Goal: Use online tool/utility: Utilize a website feature to perform a specific function

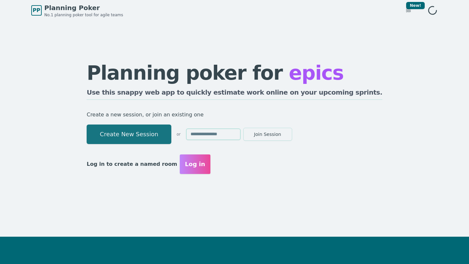
click at [171, 139] on button "Create New Session" at bounding box center [129, 135] width 85 height 20
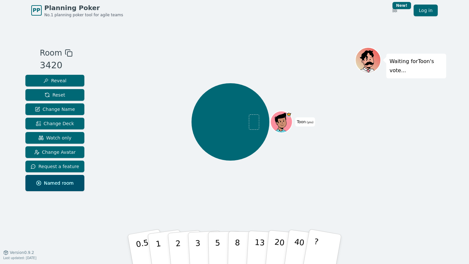
click at [66, 53] on icon at bounding box center [69, 53] width 8 height 8
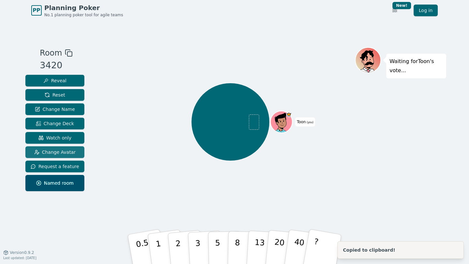
click at [65, 149] on span "Change Avatar" at bounding box center [55, 152] width 42 height 7
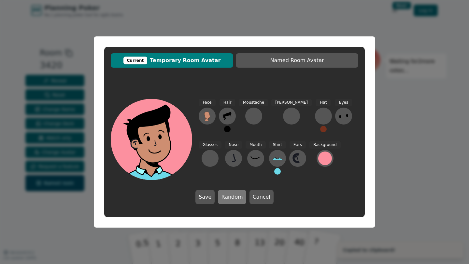
click at [228, 197] on button "Random" at bounding box center [232, 197] width 28 height 14
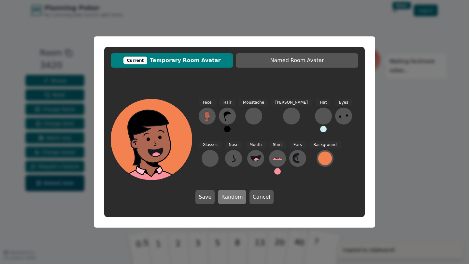
click at [228, 197] on button "Random" at bounding box center [232, 197] width 28 height 14
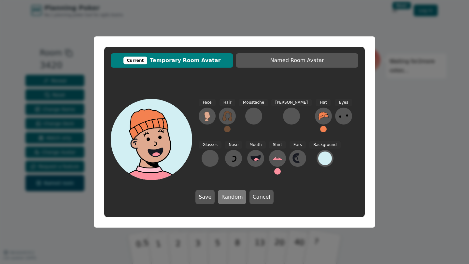
click at [228, 197] on button "Random" at bounding box center [232, 197] width 28 height 14
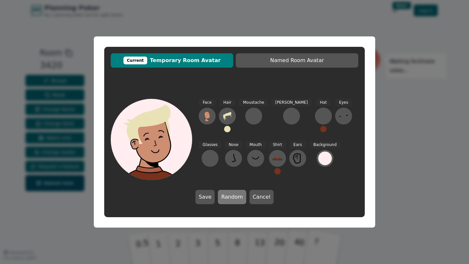
click at [228, 197] on button "Random" at bounding box center [232, 197] width 28 height 14
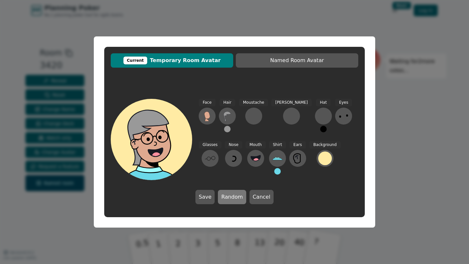
click at [228, 197] on button "Random" at bounding box center [232, 197] width 28 height 14
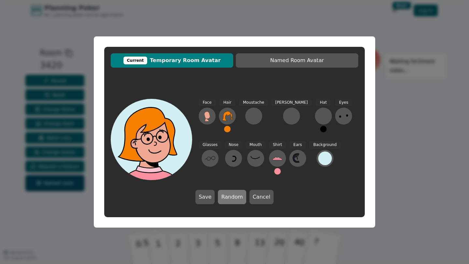
click at [228, 197] on button "Random" at bounding box center [232, 197] width 28 height 14
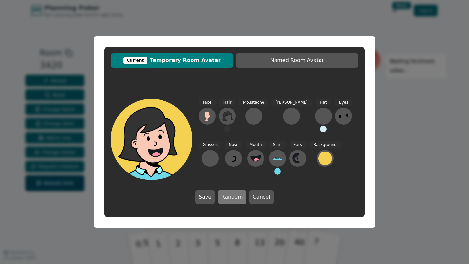
click at [228, 197] on button "Random" at bounding box center [232, 197] width 28 height 14
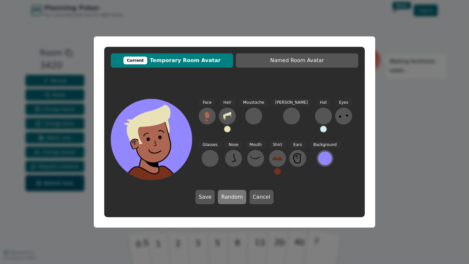
click at [228, 197] on button "Random" at bounding box center [232, 197] width 28 height 14
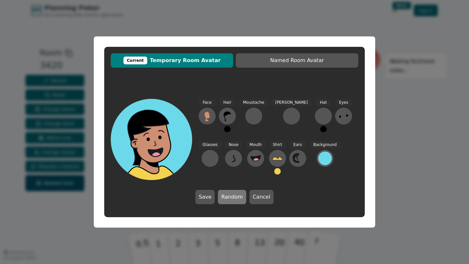
click at [228, 197] on button "Random" at bounding box center [232, 197] width 28 height 14
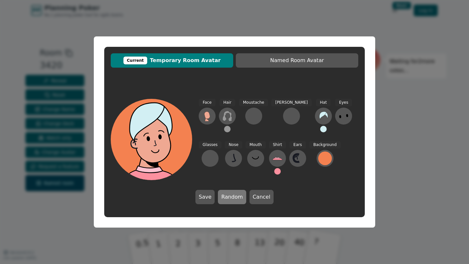
click at [228, 197] on button "Random" at bounding box center [232, 197] width 28 height 14
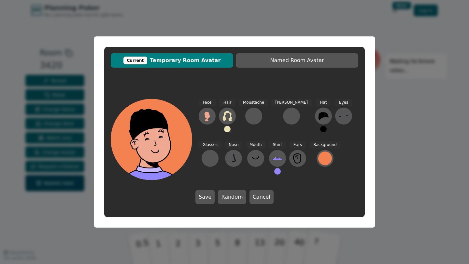
click at [227, 204] on div "Face Hair Moustache [PERSON_NAME] Hat Eyes Glasses Nose Mouth Shirt Ears Backgr…" at bounding box center [234, 151] width 260 height 119
click at [230, 199] on button "Random" at bounding box center [232, 197] width 28 height 14
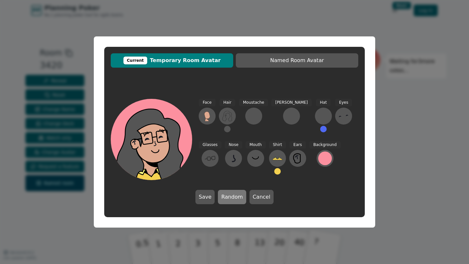
click at [230, 199] on button "Random" at bounding box center [232, 197] width 28 height 14
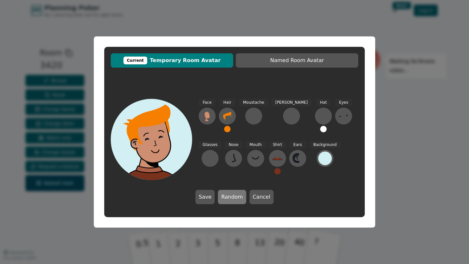
click at [230, 199] on button "Random" at bounding box center [232, 197] width 28 height 14
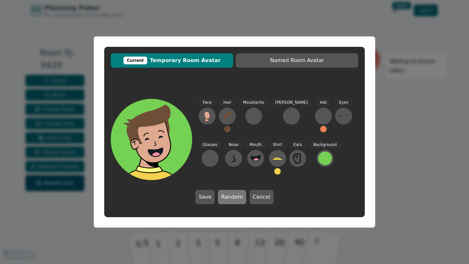
click at [230, 199] on button "Random" at bounding box center [232, 197] width 28 height 14
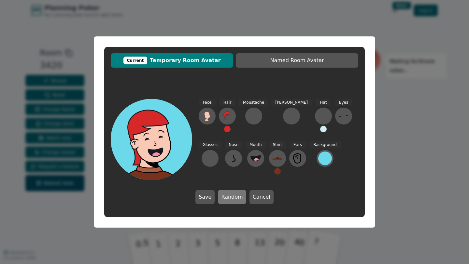
click at [230, 199] on button "Random" at bounding box center [232, 197] width 28 height 14
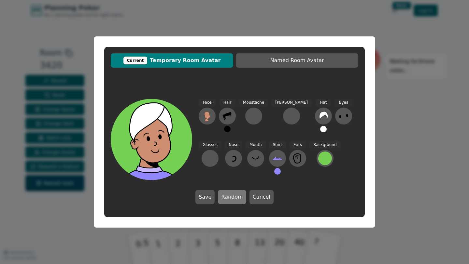
click at [230, 199] on button "Random" at bounding box center [232, 197] width 28 height 14
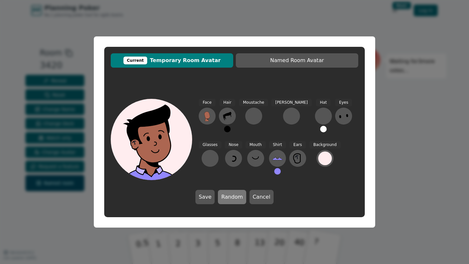
click at [230, 199] on button "Random" at bounding box center [232, 197] width 28 height 14
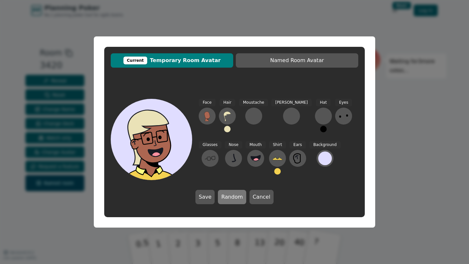
click at [230, 199] on button "Random" at bounding box center [232, 197] width 28 height 14
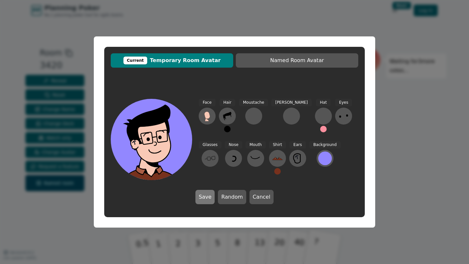
click at [205, 196] on button "Save" at bounding box center [204, 197] width 19 height 14
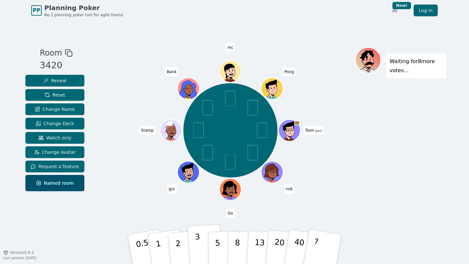
click at [194, 249] on button "3" at bounding box center [205, 249] width 35 height 51
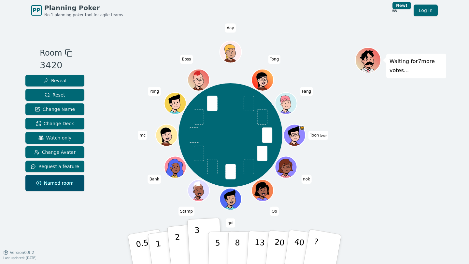
click at [178, 242] on p "2" at bounding box center [179, 250] width 8 height 35
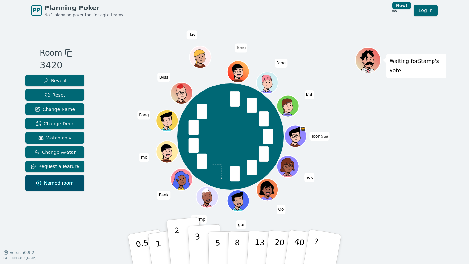
click at [195, 244] on button "3" at bounding box center [205, 249] width 35 height 51
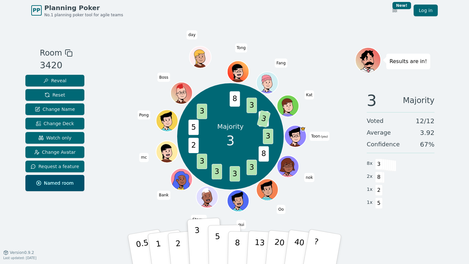
click at [219, 242] on p "5" at bounding box center [218, 249] width 6 height 35
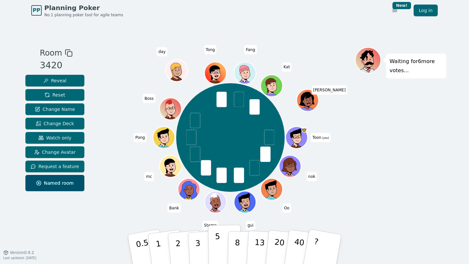
click at [218, 243] on p "5" at bounding box center [218, 249] width 6 height 35
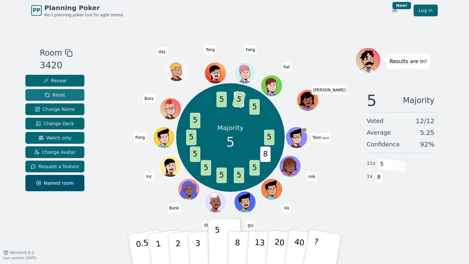
click at [63, 95] on span "Reset" at bounding box center [55, 95] width 21 height 7
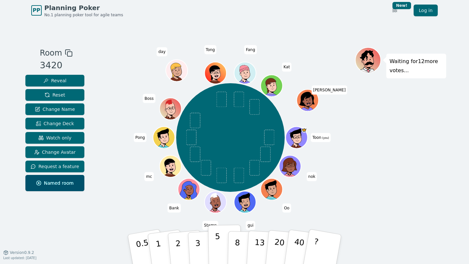
click at [219, 242] on p "5" at bounding box center [218, 249] width 6 height 35
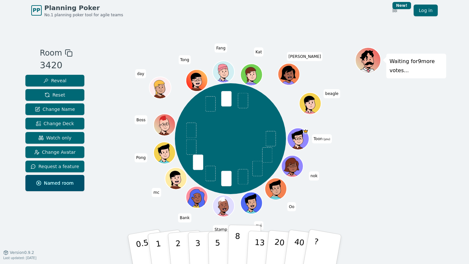
click at [232, 244] on button "8" at bounding box center [245, 249] width 34 height 49
click at [379, 158] on div "Waiting for 8 more votes..." at bounding box center [400, 136] width 91 height 179
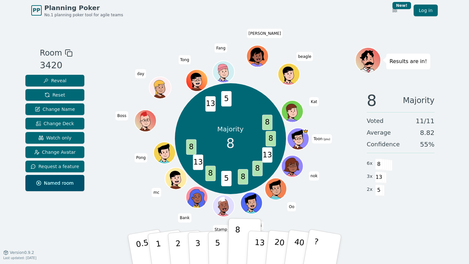
click at [116, 97] on div "Majority 8 8 13 8 8 5 8 13 8 13 5 8 Toon (you) nok Oo gui Stamp Bank mc Pong Bo…" at bounding box center [230, 139] width 249 height 160
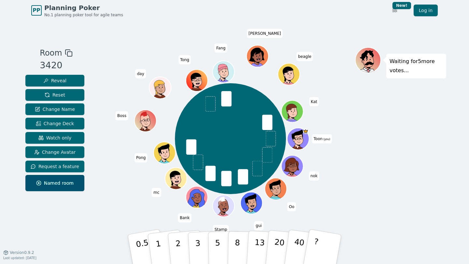
click at [343, 208] on div "Toon (you) nok Oo gui Stamp Bank mc Pong Boss day [PERSON_NAME] [PERSON_NAME] K…" at bounding box center [230, 139] width 249 height 160
click at [239, 250] on p "8" at bounding box center [237, 249] width 6 height 35
click at [396, 189] on div "Waiting for 2 more votes..." at bounding box center [400, 136] width 91 height 179
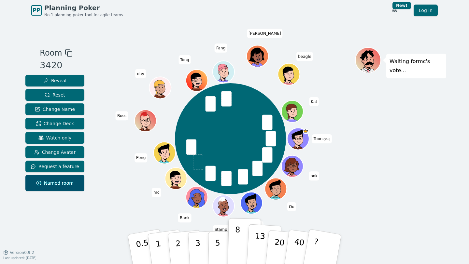
click at [258, 245] on p "13" at bounding box center [259, 249] width 12 height 36
click at [358, 175] on div "Waiting for mc 's vote..." at bounding box center [400, 136] width 91 height 179
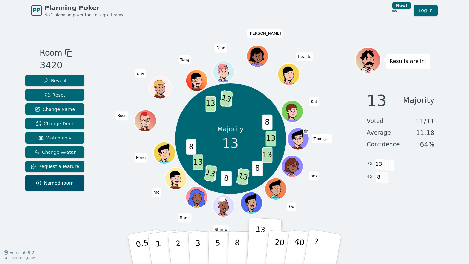
click at [122, 72] on div "Majority 13 13 13 8 8 13 8 8 13 13 8 13 8 13 8 Toon (you) nok Oo gui Stamp Bank…" at bounding box center [230, 139] width 249 height 160
click at [60, 95] on span "Reset" at bounding box center [55, 95] width 21 height 7
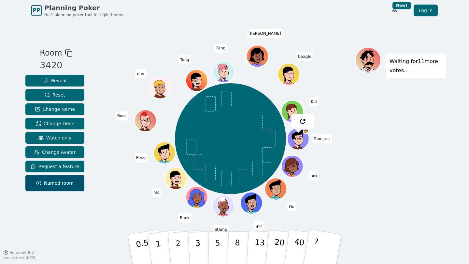
click at [108, 99] on div "Toon (you) nok Oo gui Stamp Bank mc Pong Boss day [PERSON_NAME] [PERSON_NAME] K…" at bounding box center [230, 139] width 249 height 160
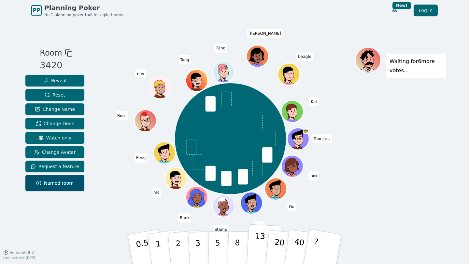
click at [252, 238] on button "13" at bounding box center [263, 249] width 35 height 51
click at [134, 200] on div "Toon (you) nok Oo gui Stamp Bank mc Pong Boss day [PERSON_NAME] [PERSON_NAME] K…" at bounding box center [230, 139] width 249 height 160
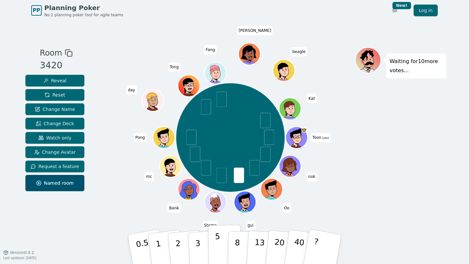
click at [216, 246] on p "5" at bounding box center [218, 249] width 6 height 35
click at [135, 201] on div "Toon (you) nok Oo gui Stamp Bank mc Pong day [PERSON_NAME] [PERSON_NAME] [PERSO…" at bounding box center [230, 138] width 249 height 158
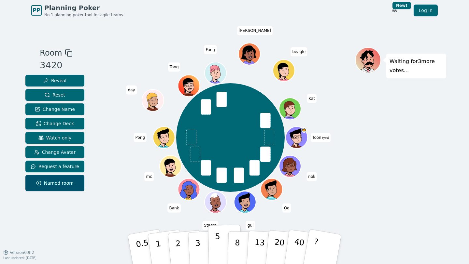
click at [220, 242] on button "5" at bounding box center [225, 249] width 34 height 49
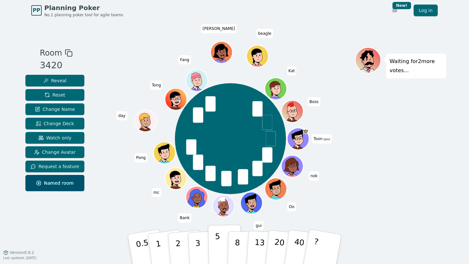
click at [217, 243] on p "5" at bounding box center [218, 249] width 6 height 35
